Goal: Task Accomplishment & Management: Use online tool/utility

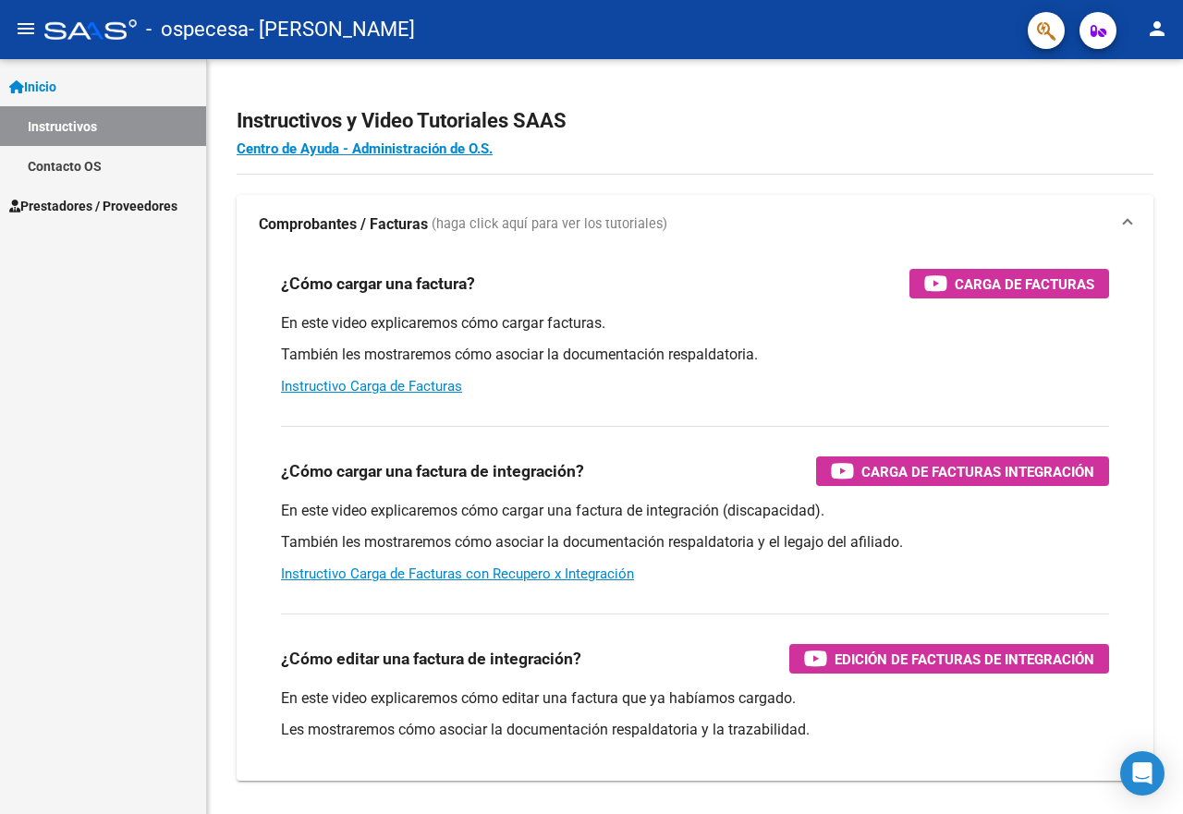
click at [124, 209] on span "Prestadores / Proveedores" at bounding box center [93, 206] width 168 height 20
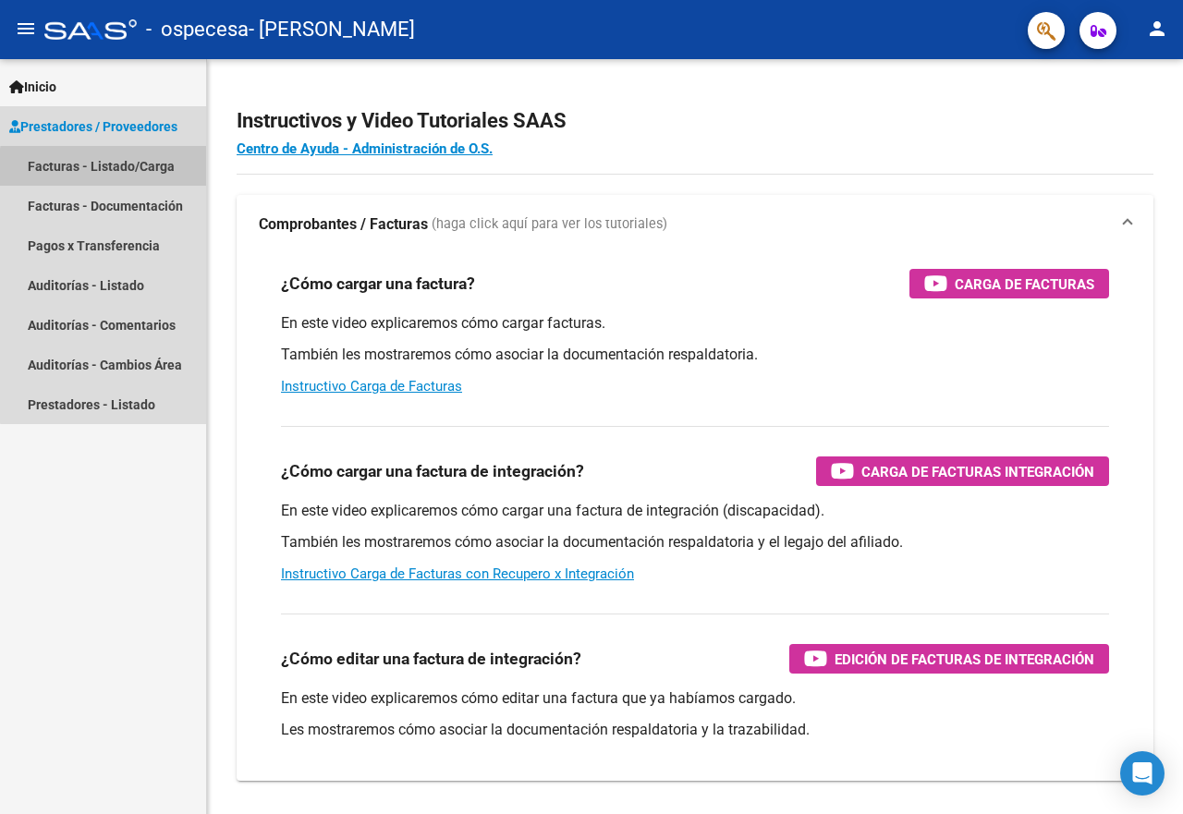
click at [148, 171] on link "Facturas - Listado/Carga" at bounding box center [103, 166] width 206 height 40
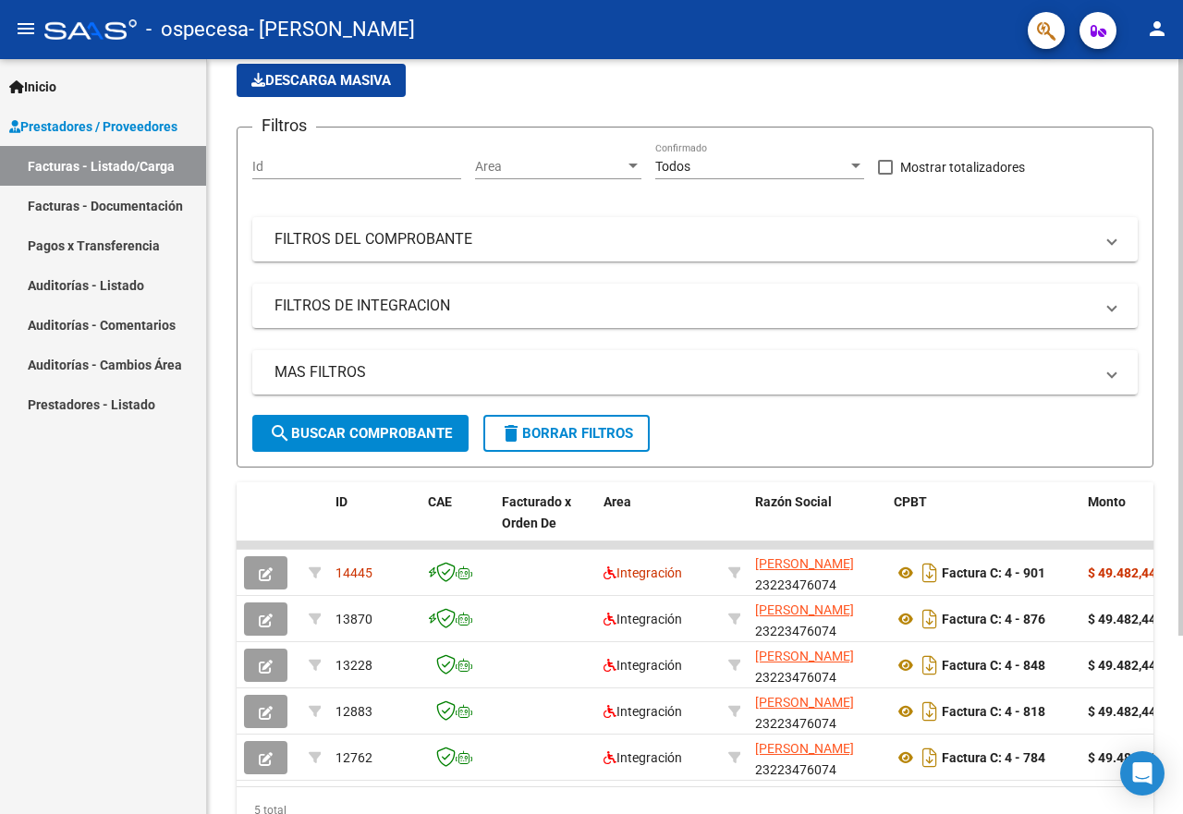
scroll to position [147, 0]
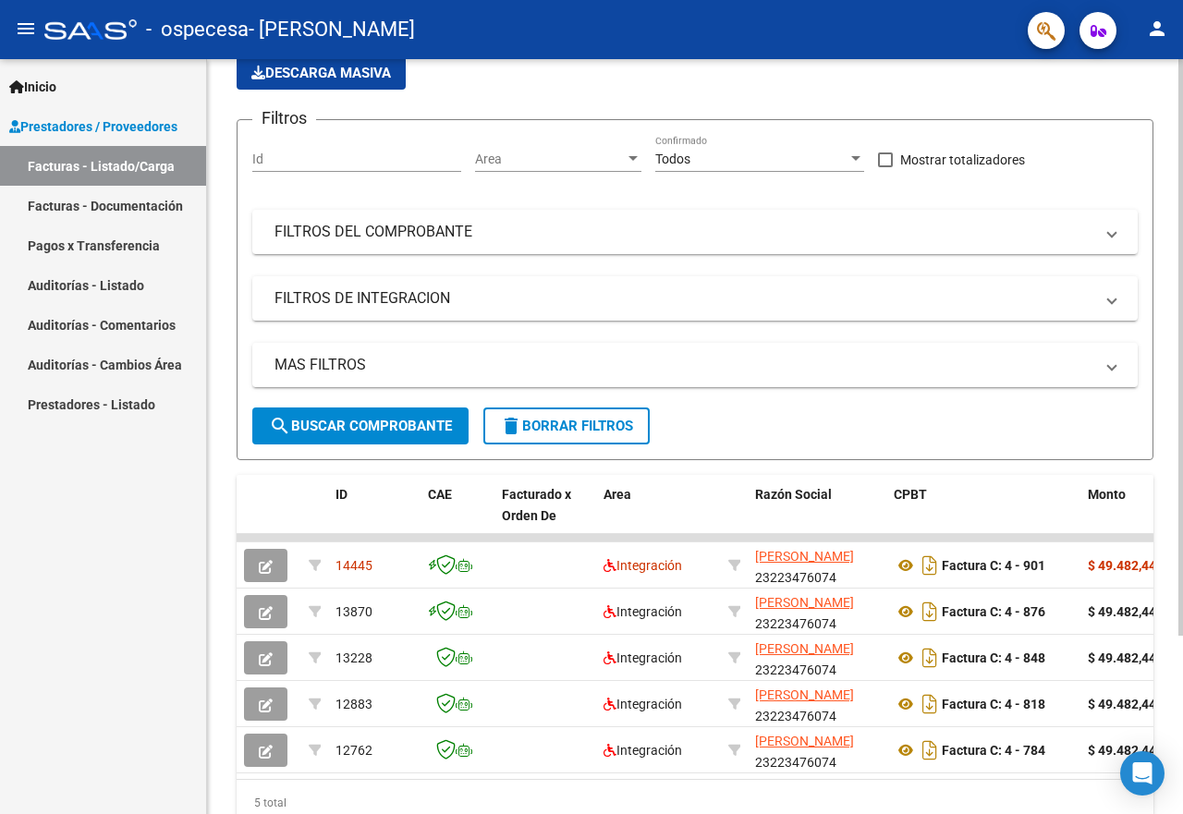
click at [1182, 445] on div at bounding box center [1180, 347] width 5 height 577
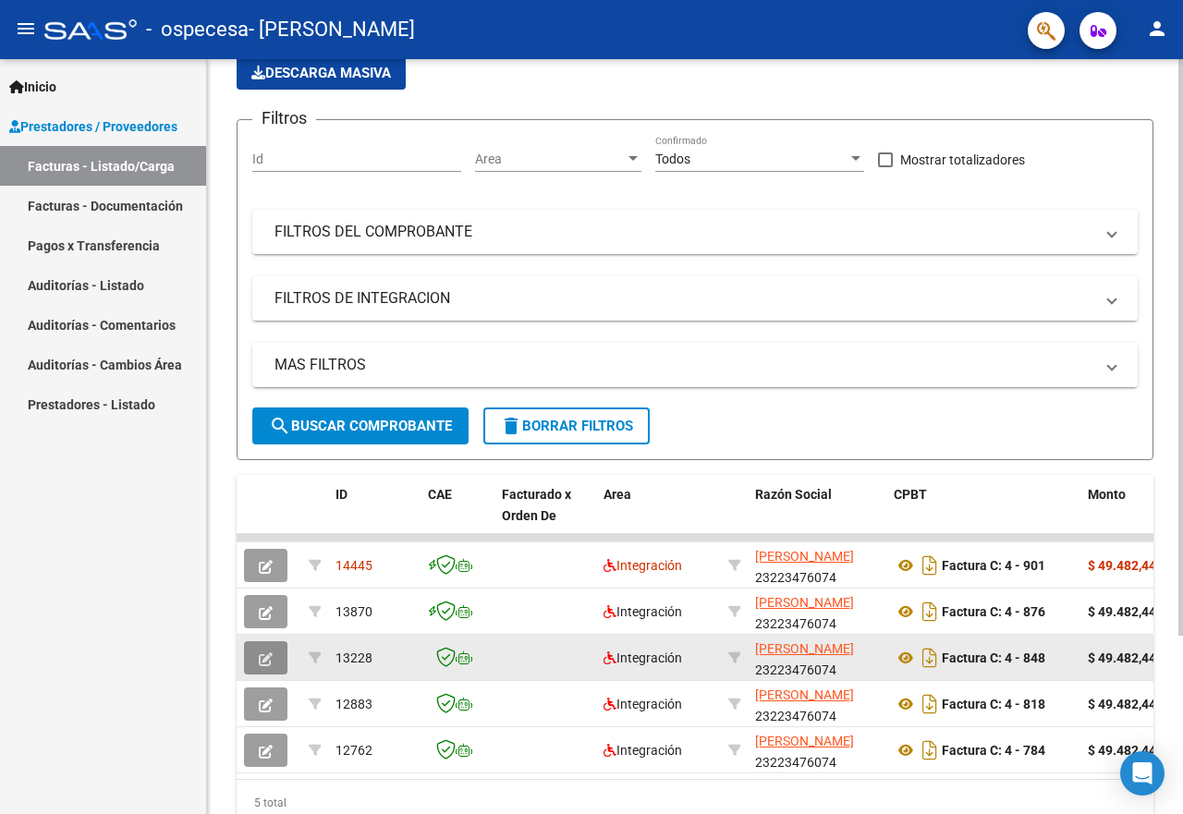
click at [251, 658] on button "button" at bounding box center [265, 657] width 43 height 33
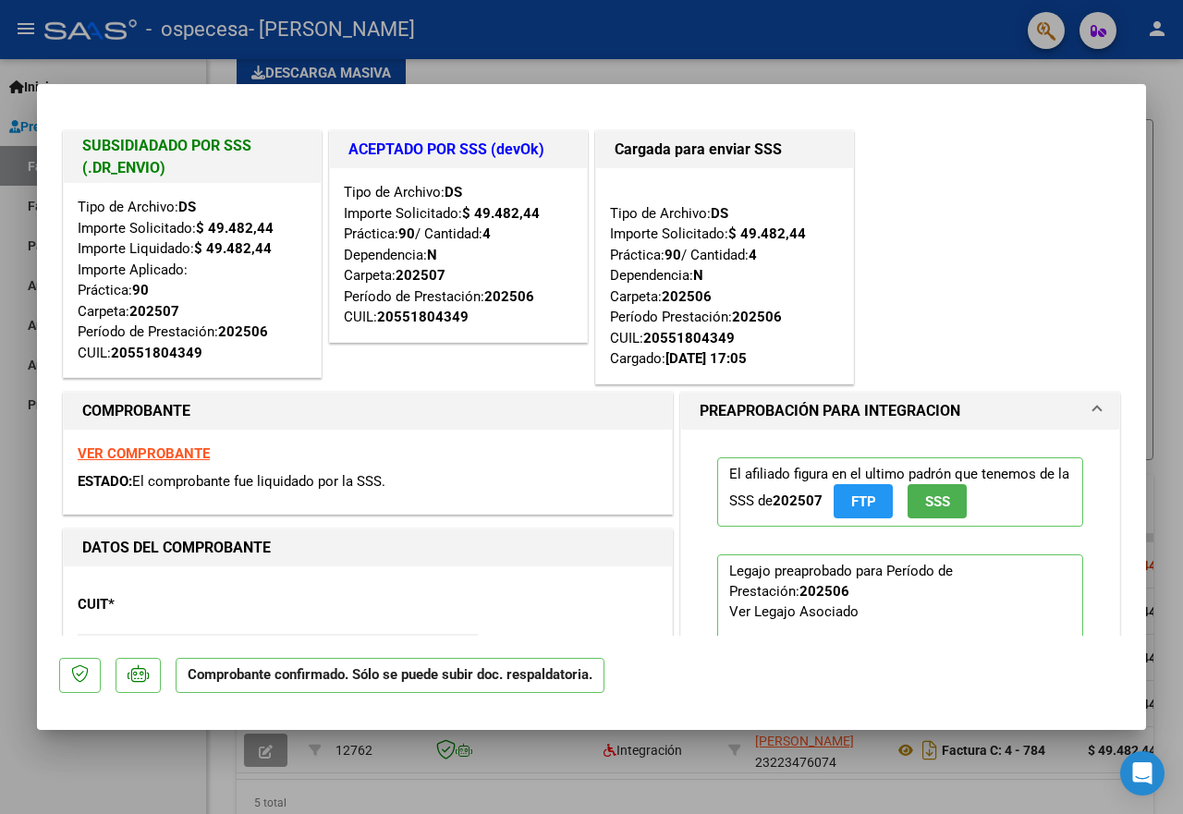
click at [457, 70] on div at bounding box center [591, 407] width 1183 height 814
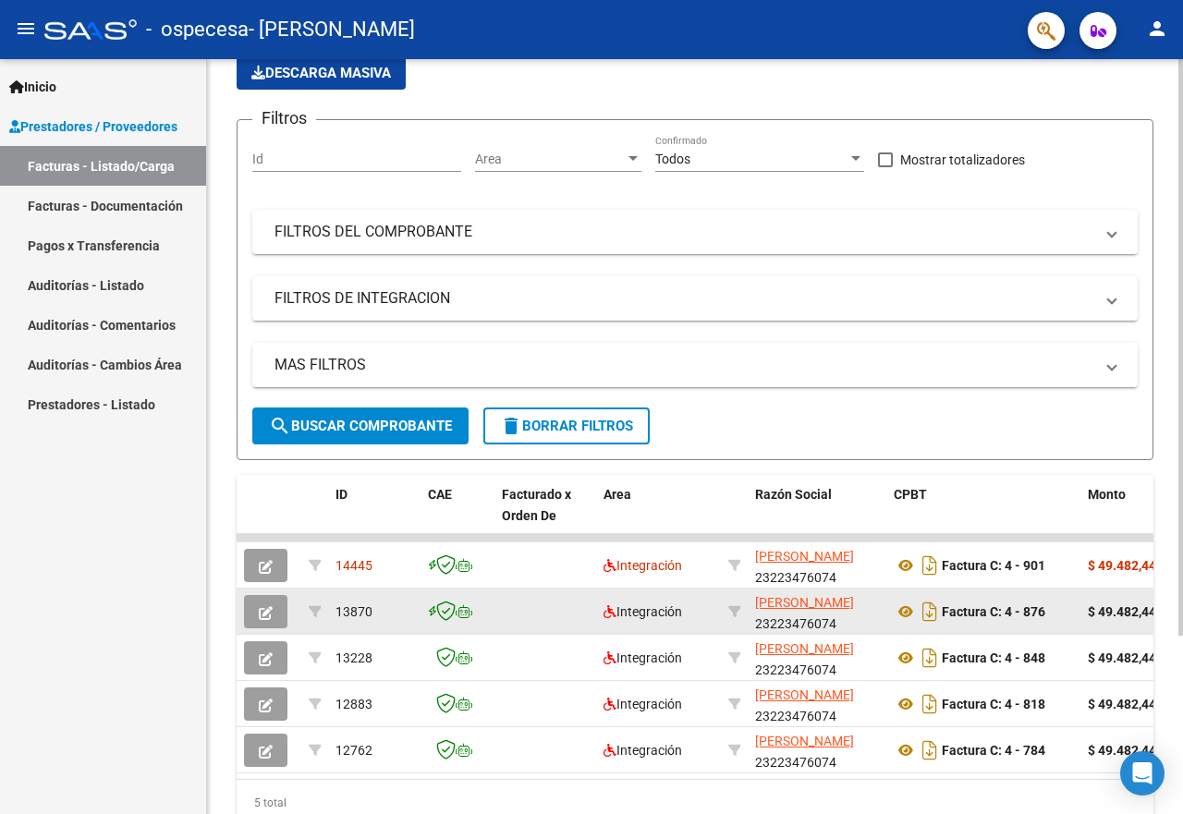
click at [267, 606] on icon "button" at bounding box center [266, 613] width 14 height 14
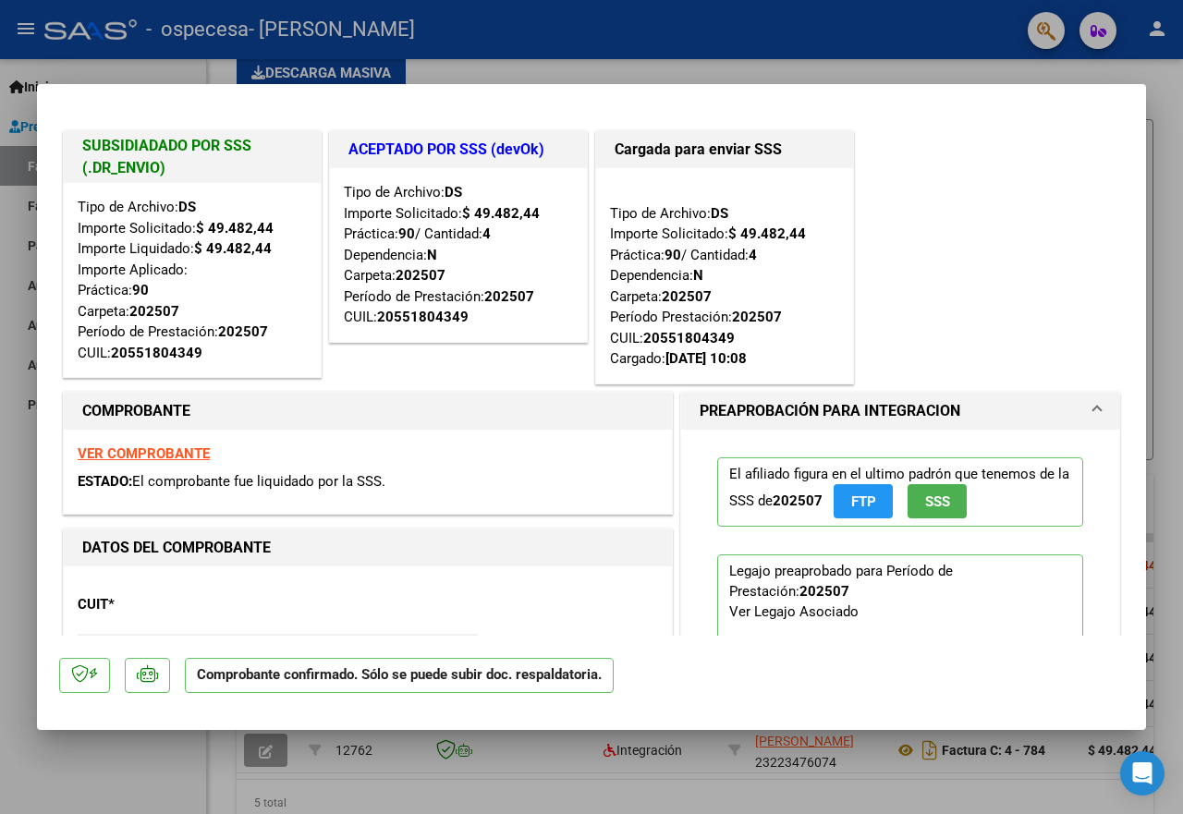
click at [16, 503] on div at bounding box center [591, 407] width 1183 height 814
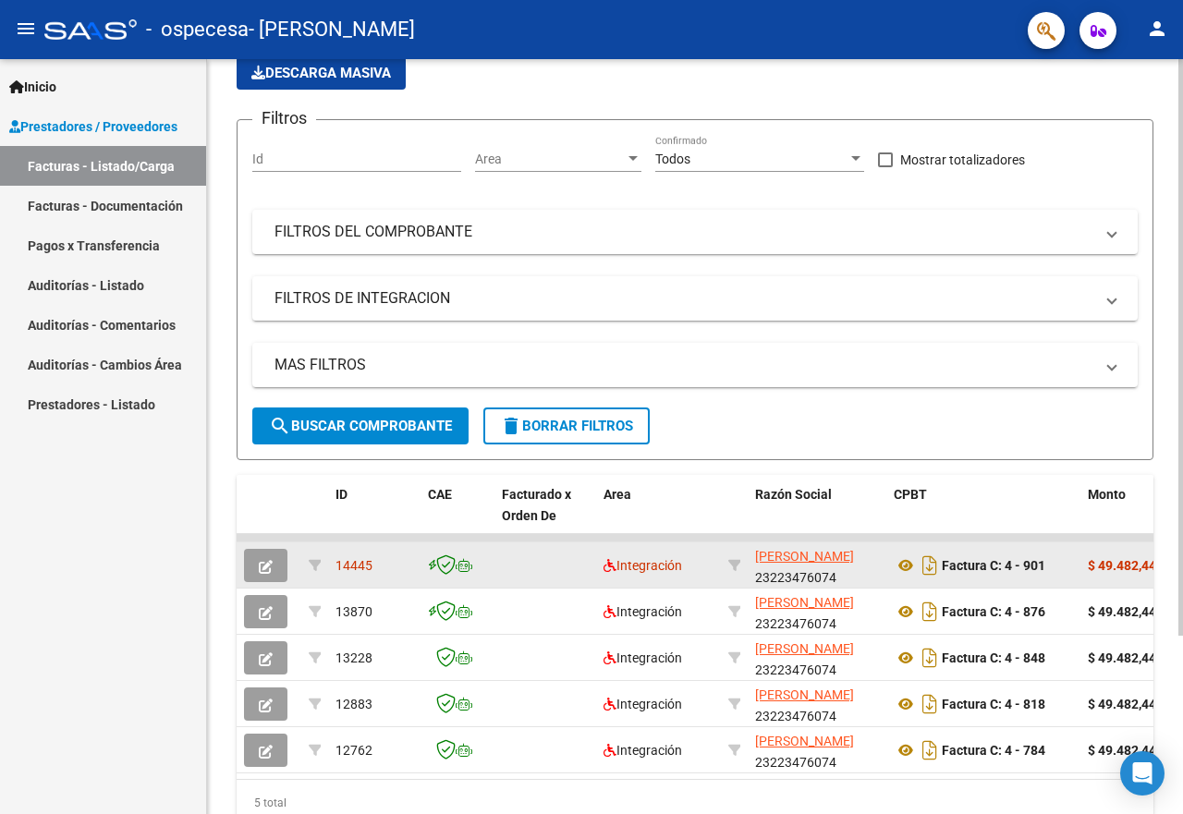
click at [266, 554] on button "button" at bounding box center [265, 565] width 43 height 33
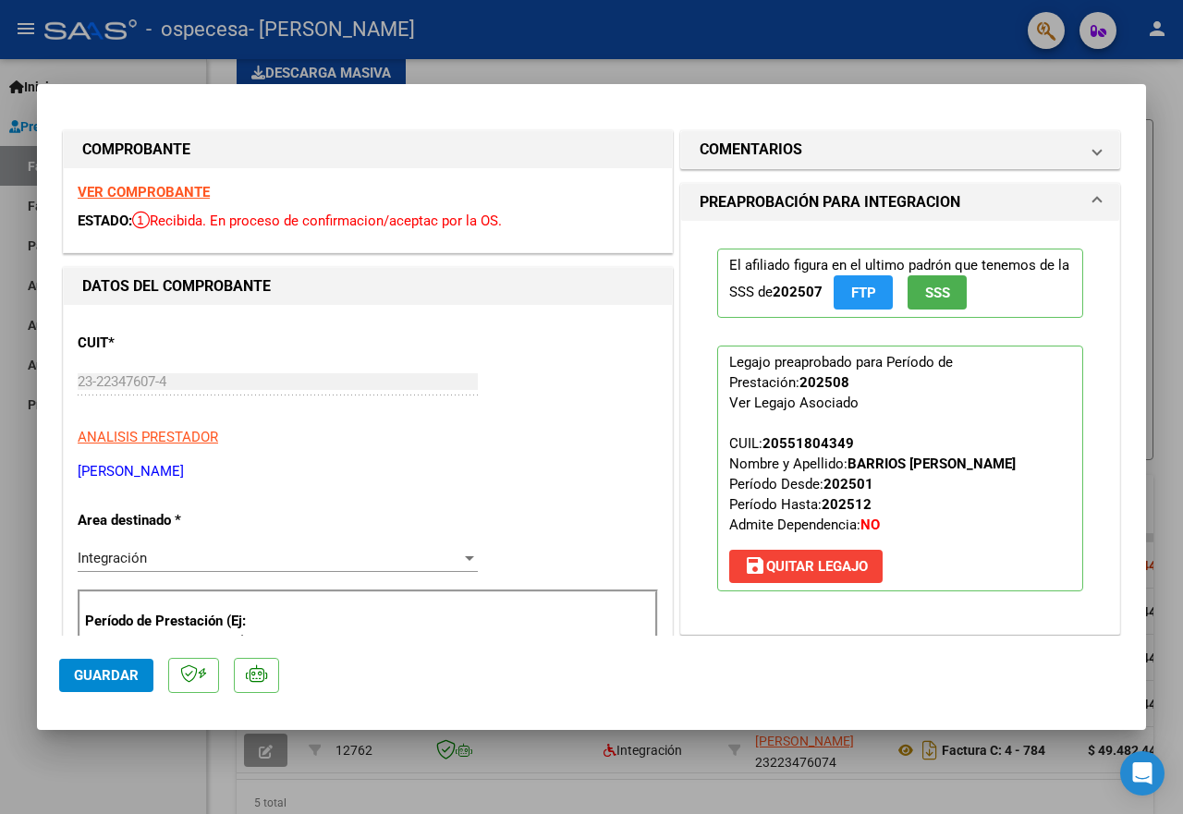
click at [499, 71] on div at bounding box center [591, 407] width 1183 height 814
